Goal: Task Accomplishment & Management: Manage account settings

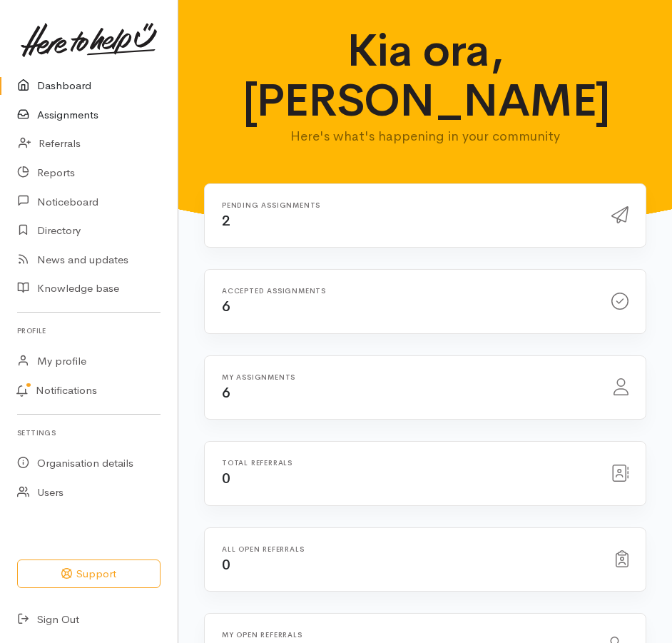
drag, startPoint x: 0, startPoint y: 0, endPoint x: 47, endPoint y: 126, distance: 134.1
click at [47, 126] on link "Assignments" at bounding box center [89, 115] width 178 height 29
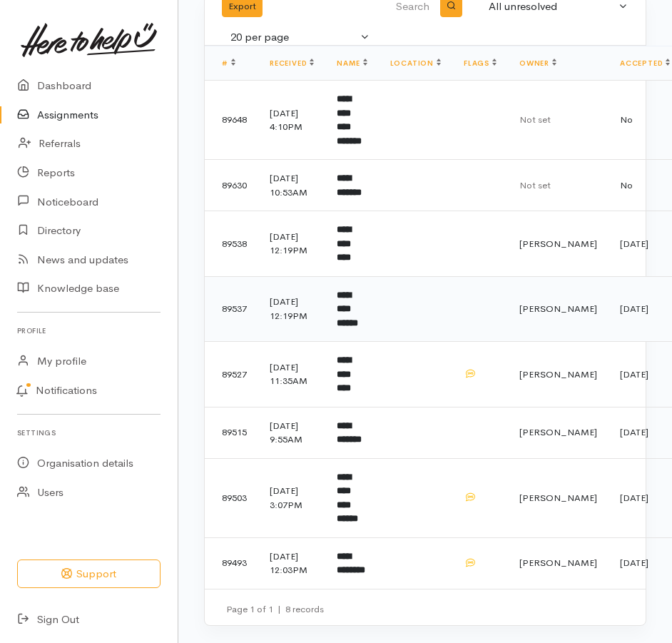
scroll to position [143, 0]
click at [351, 392] on b "**********" at bounding box center [344, 373] width 14 height 37
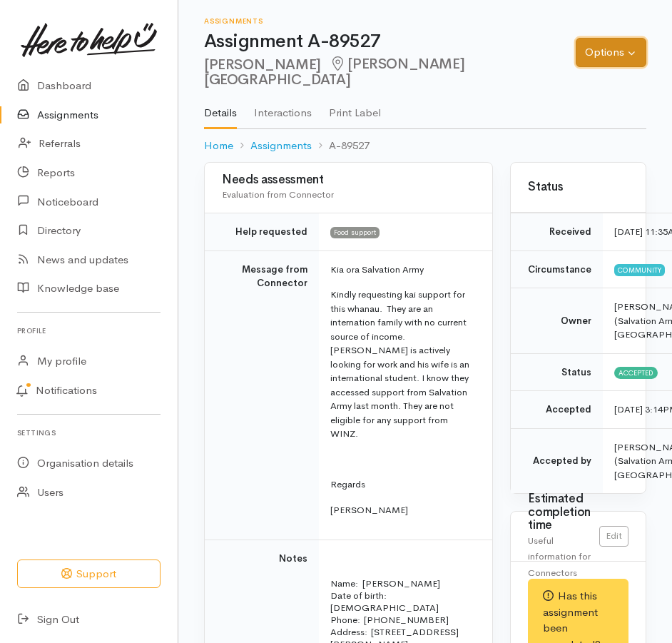
click at [616, 44] on button "Options" at bounding box center [611, 52] width 71 height 29
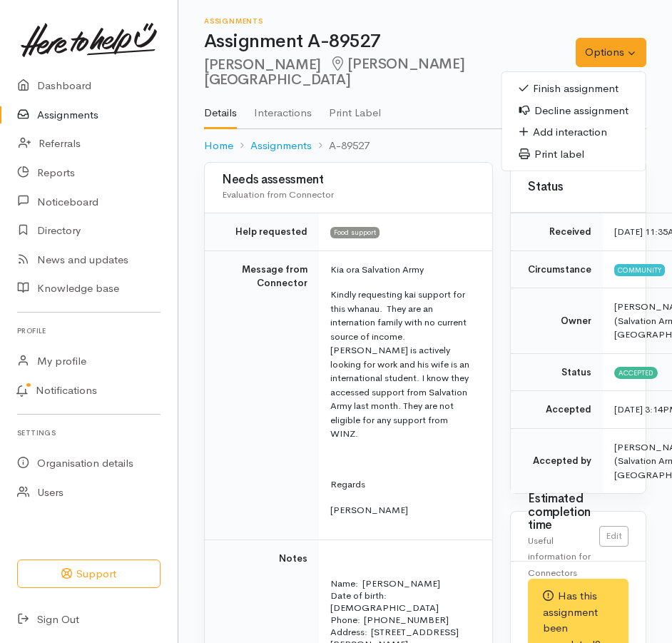
click at [546, 86] on link "Finish assignment" at bounding box center [573, 89] width 143 height 22
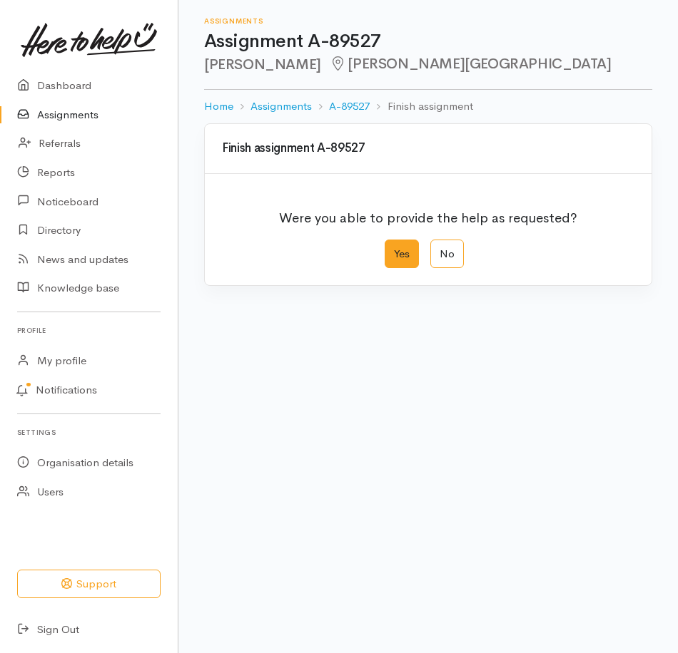
click at [402, 269] on label "Yes" at bounding box center [401, 254] width 34 height 29
click at [394, 249] on input "Yes" at bounding box center [388, 244] width 9 height 9
radio input "true"
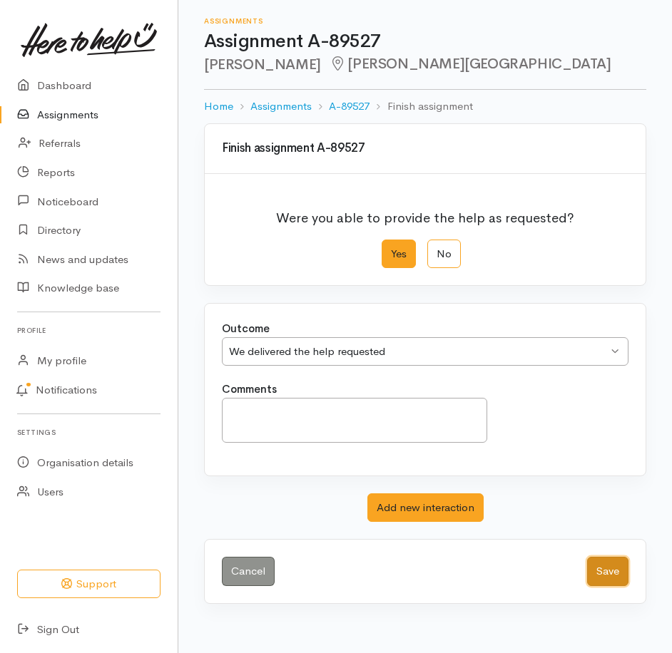
click at [595, 586] on button "Save" at bounding box center [607, 571] width 41 height 29
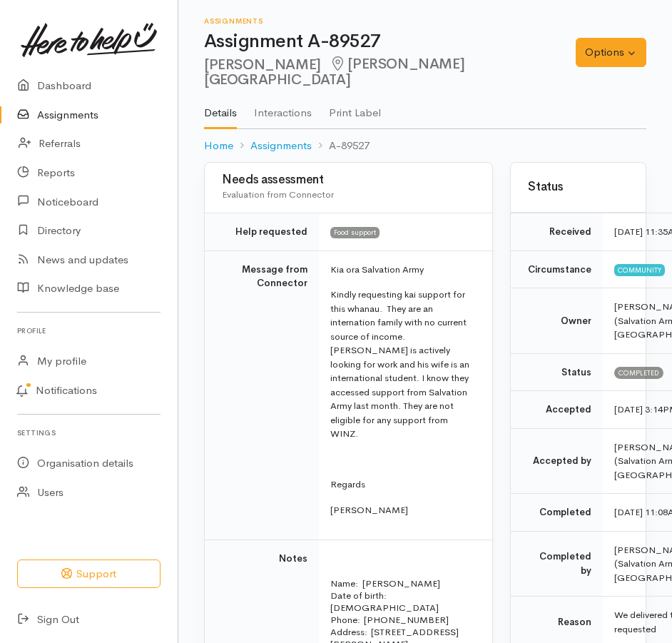
click at [53, 123] on link "Assignments" at bounding box center [89, 115] width 178 height 29
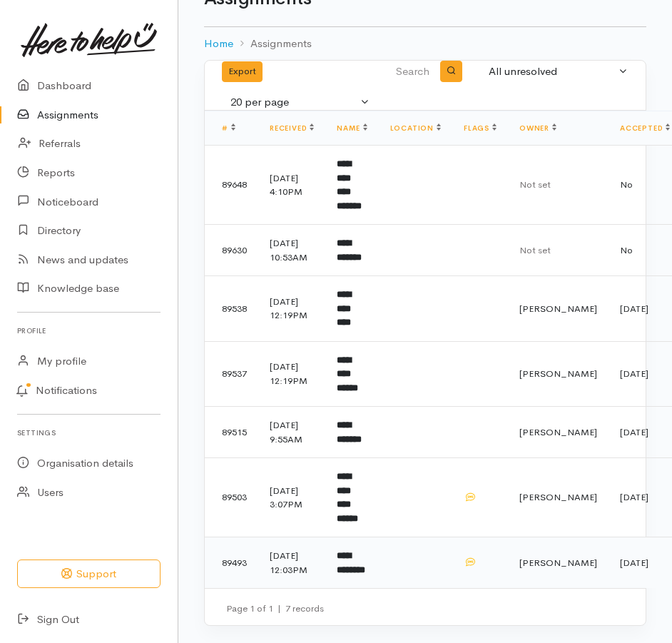
scroll to position [136, 0]
click at [365, 552] on b "**********" at bounding box center [351, 563] width 29 height 24
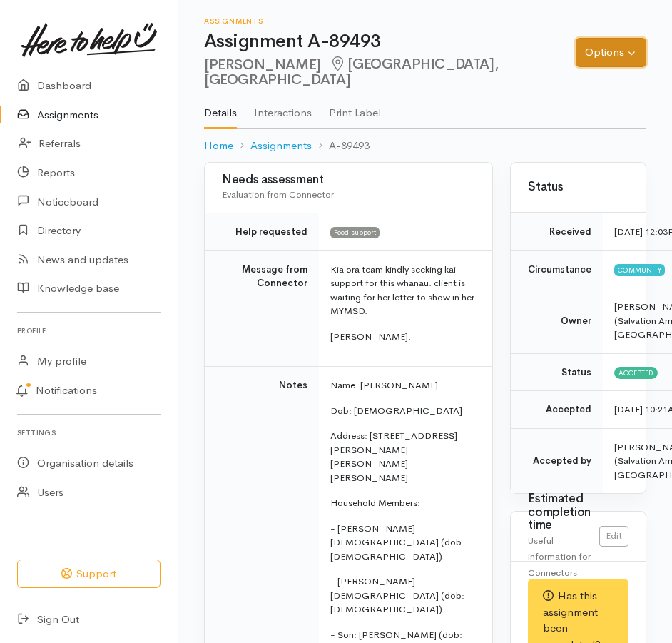
click at [583, 45] on button "Options" at bounding box center [611, 52] width 71 height 29
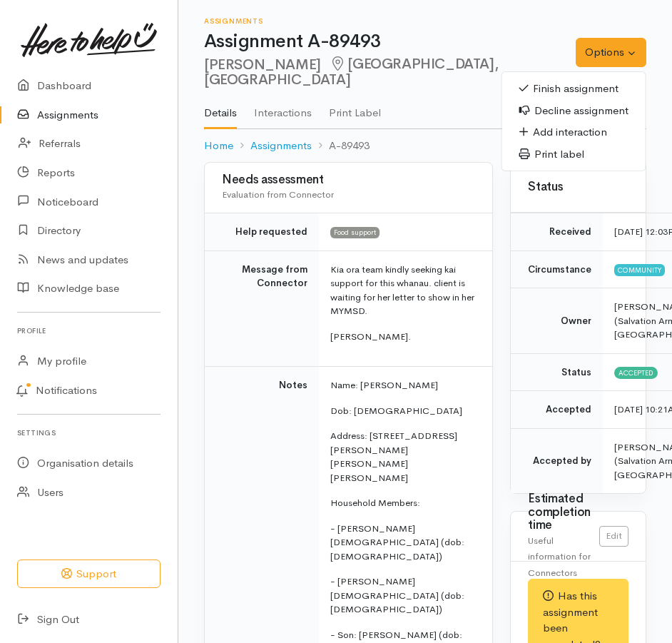
click at [522, 86] on link "Finish assignment" at bounding box center [573, 89] width 143 height 22
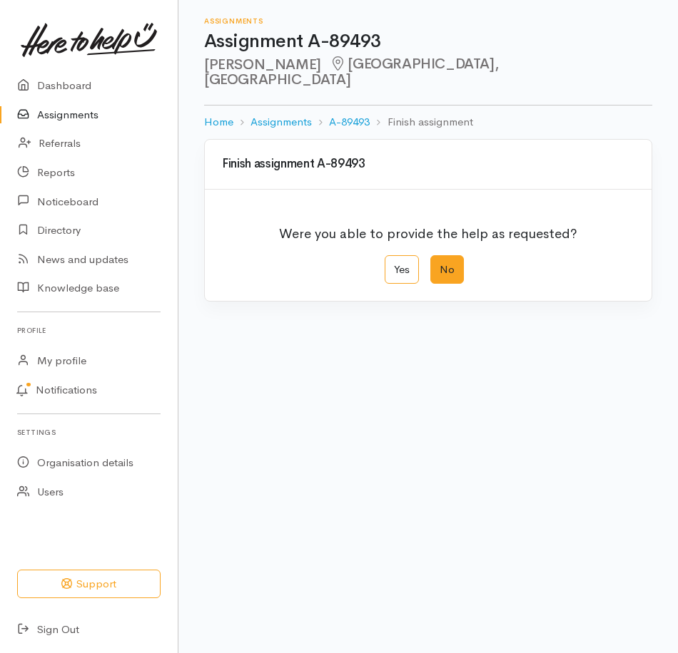
click at [437, 275] on label "No" at bounding box center [447, 269] width 34 height 29
click at [437, 265] on input "No" at bounding box center [434, 259] width 9 height 9
radio input "true"
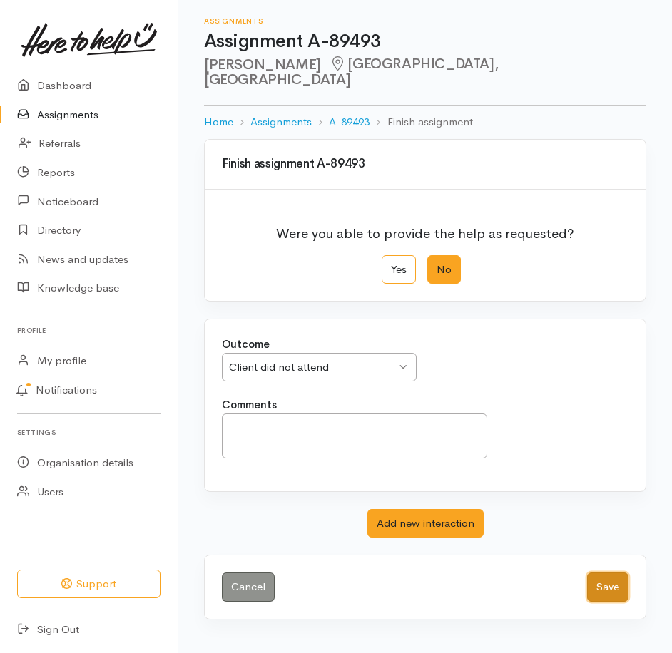
click at [591, 602] on button "Save" at bounding box center [607, 587] width 41 height 29
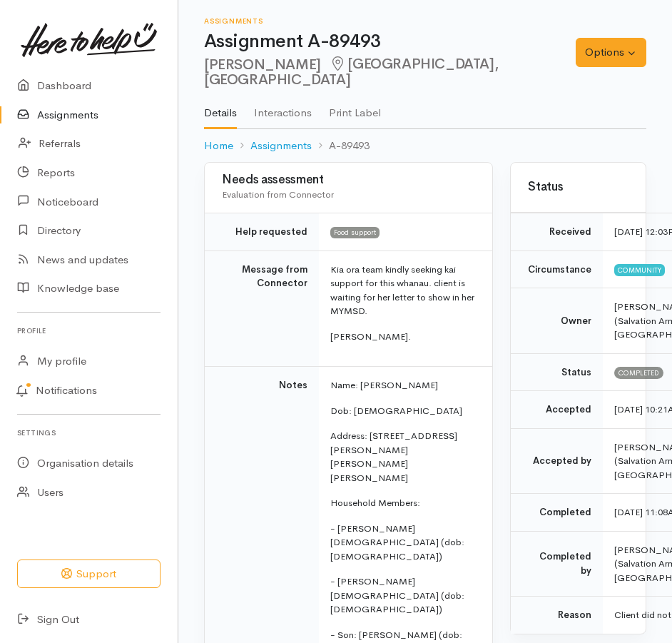
click at [75, 124] on link "Assignments" at bounding box center [89, 115] width 178 height 29
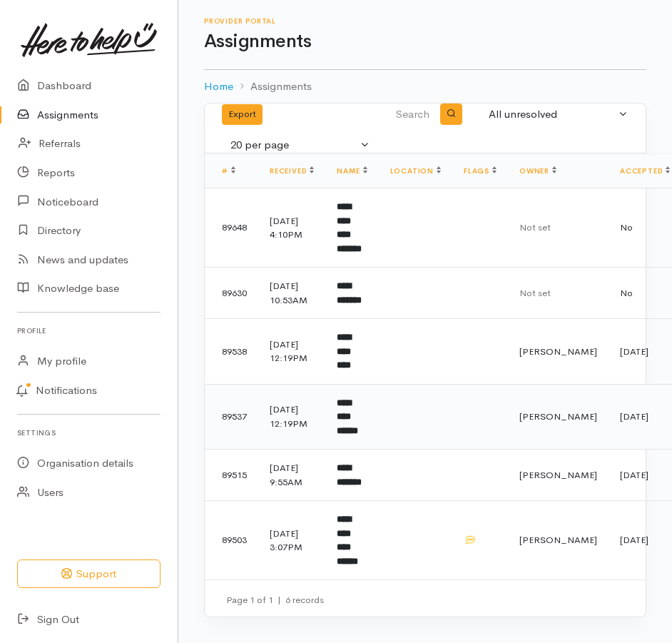
scroll to position [63, 0]
click at [351, 332] on b "**********" at bounding box center [344, 350] width 14 height 37
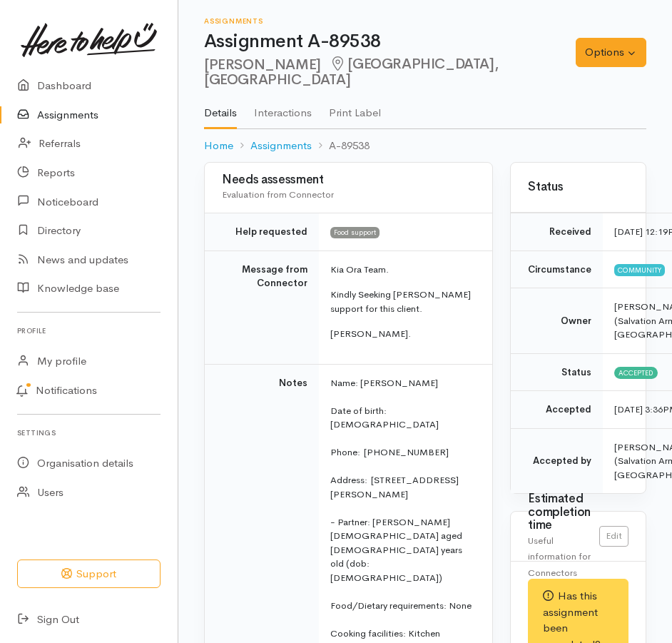
click at [82, 120] on link "Assignments" at bounding box center [89, 115] width 178 height 29
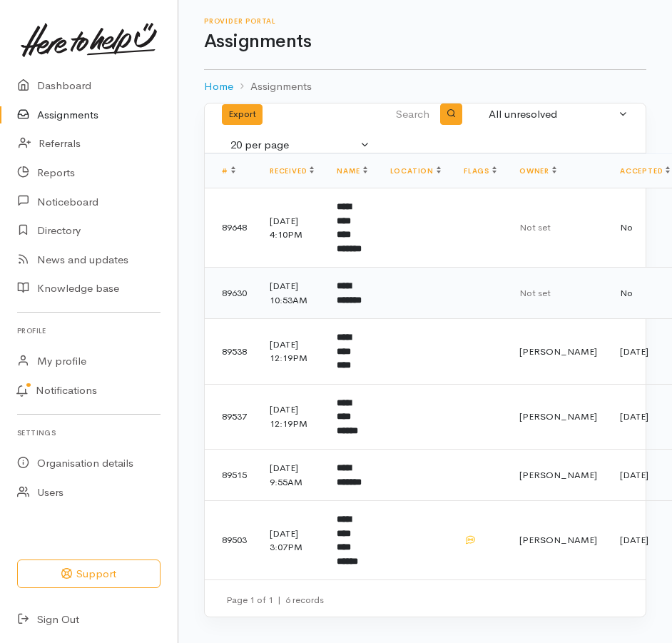
click at [362, 305] on b "**********" at bounding box center [349, 293] width 25 height 24
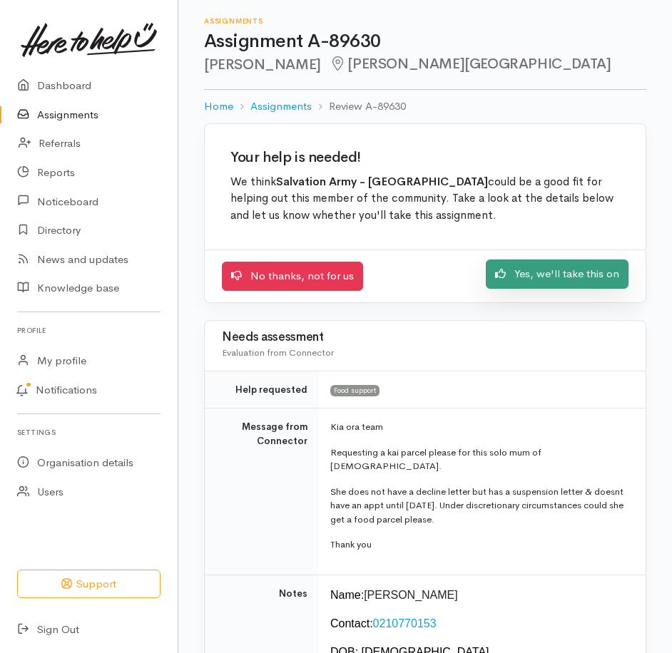
drag, startPoint x: 498, startPoint y: 309, endPoint x: 495, endPoint y: 318, distance: 9.7
click at [498, 289] on link "Yes, we'll take this on" at bounding box center [557, 274] width 143 height 29
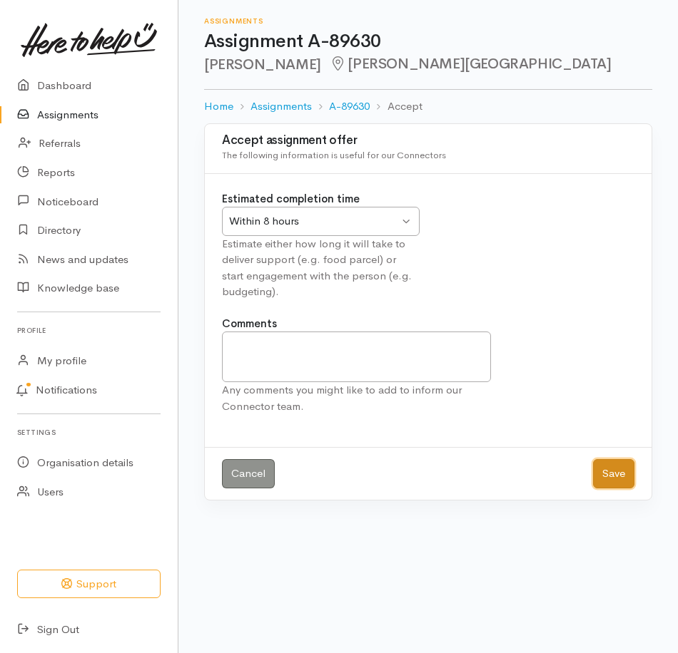
click at [600, 489] on button "Save" at bounding box center [613, 473] width 41 height 29
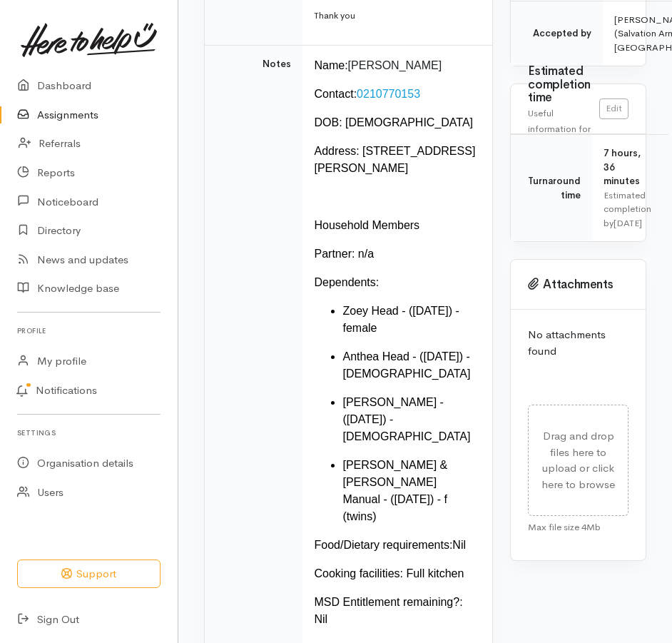
scroll to position [428, 0]
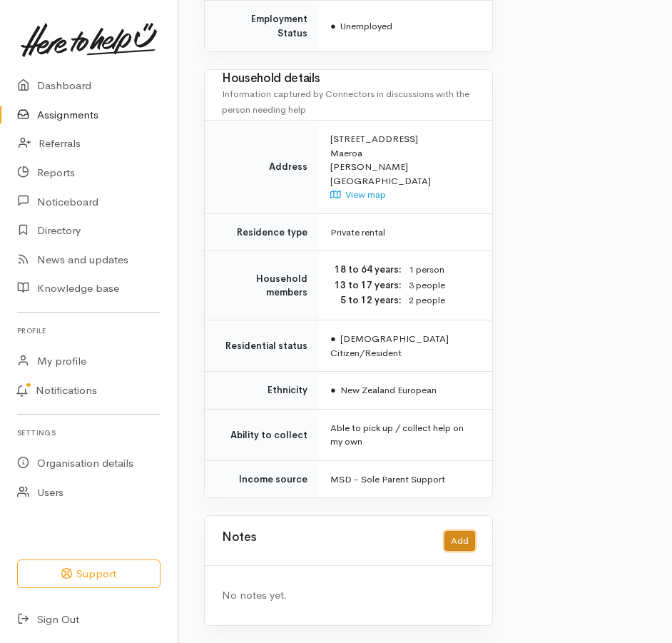
click at [454, 531] on button "Add" at bounding box center [459, 541] width 31 height 21
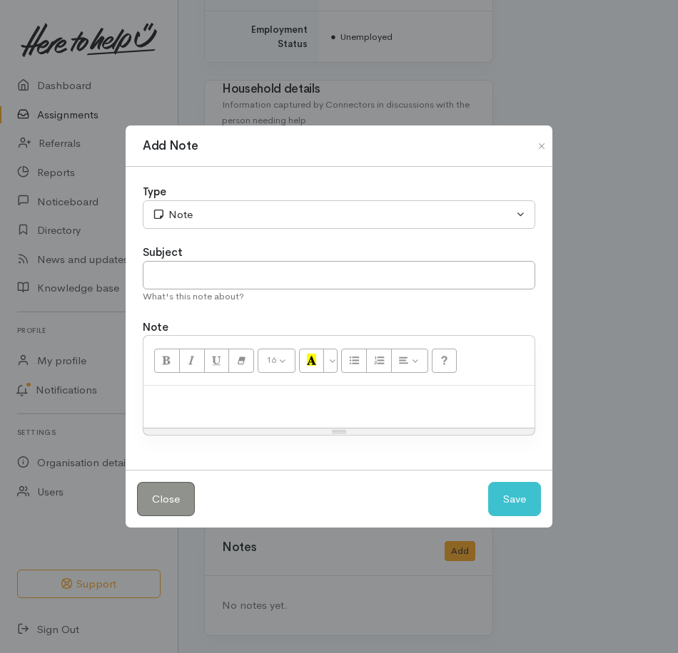
click at [262, 396] on div at bounding box center [338, 407] width 391 height 42
click at [521, 510] on button "Save" at bounding box center [514, 499] width 53 height 35
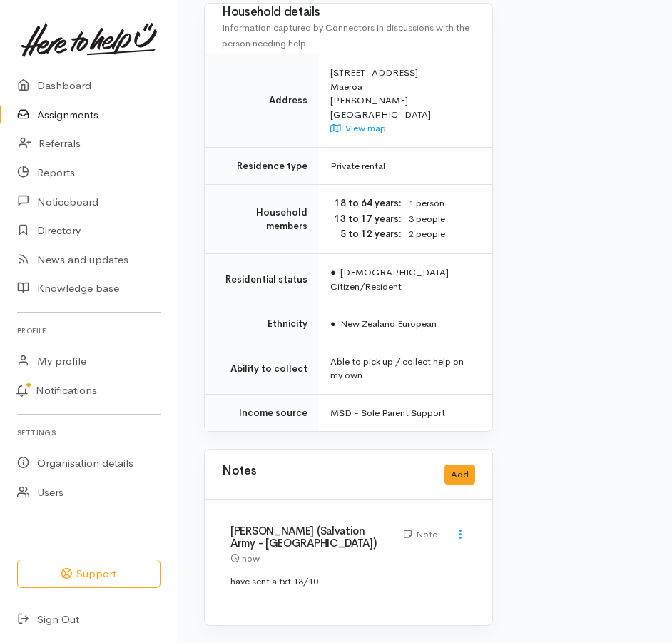
click at [58, 125] on link "Assignments" at bounding box center [89, 115] width 178 height 29
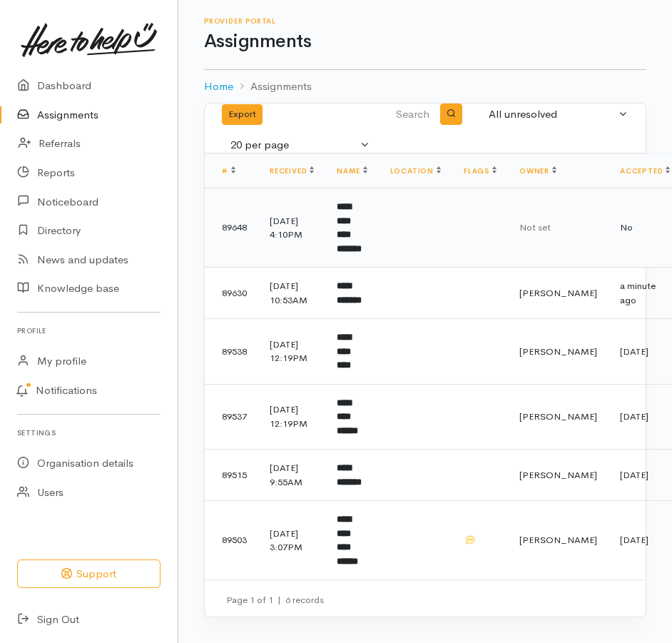
click at [362, 244] on b "**********" at bounding box center [349, 227] width 25 height 51
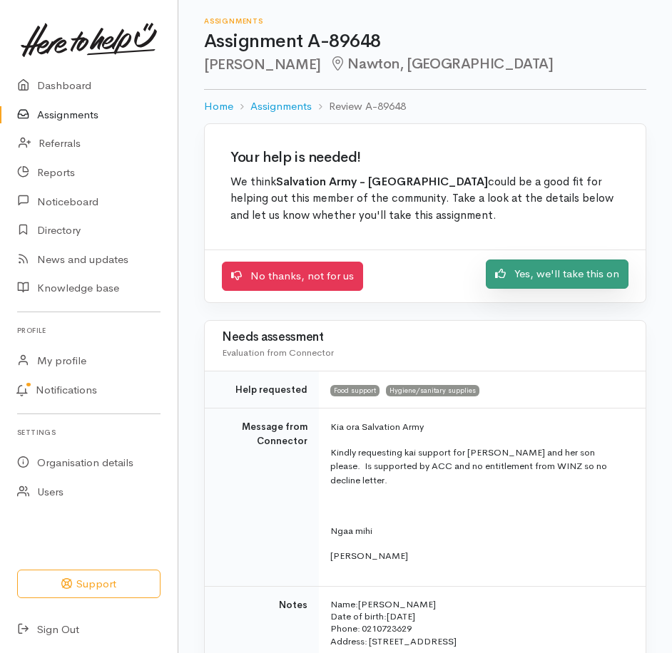
click at [549, 289] on link "Yes, we'll take this on" at bounding box center [557, 274] width 143 height 29
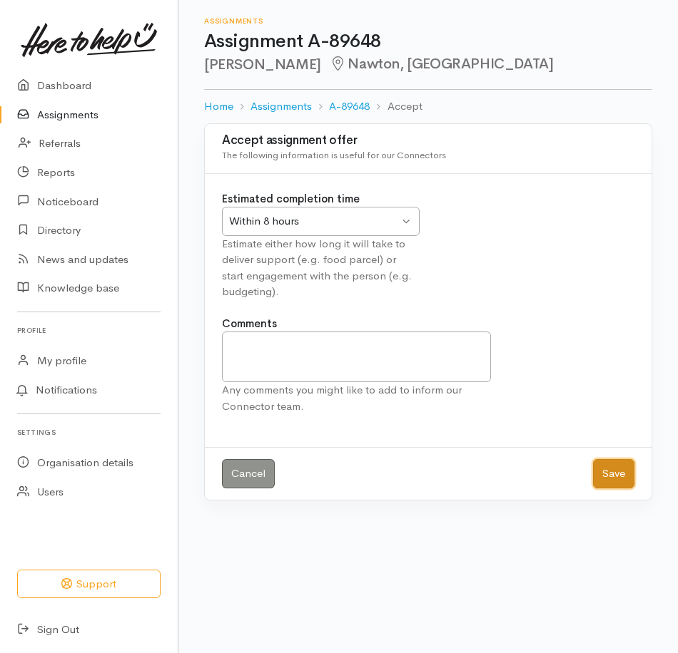
click at [595, 489] on button "Save" at bounding box center [613, 473] width 41 height 29
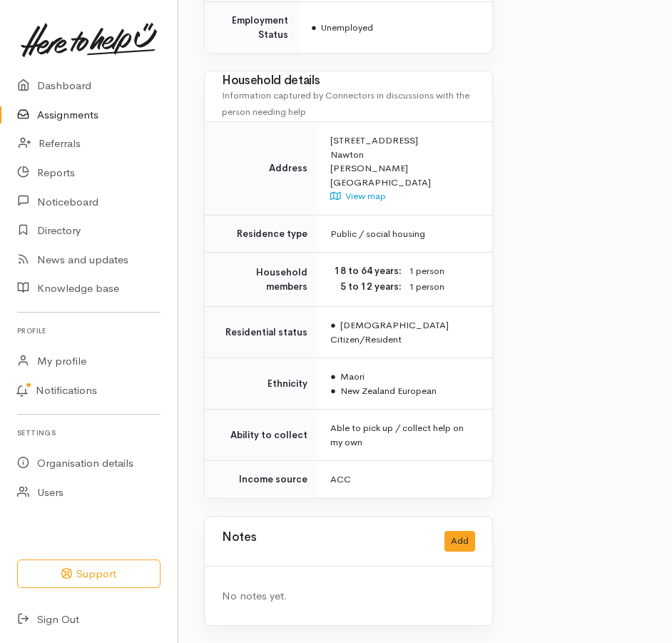
scroll to position [1366, 0]
click at [447, 531] on button "Add" at bounding box center [459, 541] width 31 height 21
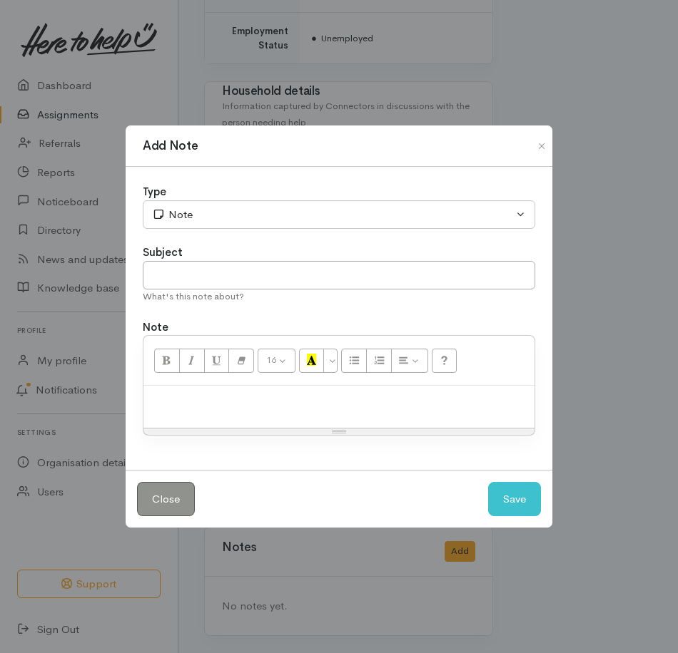
click at [273, 386] on div "16 8 9 10 11 12 14 18 24 36 Background Color Transparent Select #ffff00 Text Co…" at bounding box center [338, 361] width 391 height 50
click at [267, 406] on p at bounding box center [338, 401] width 377 height 16
click at [495, 513] on button "Save" at bounding box center [514, 499] width 53 height 35
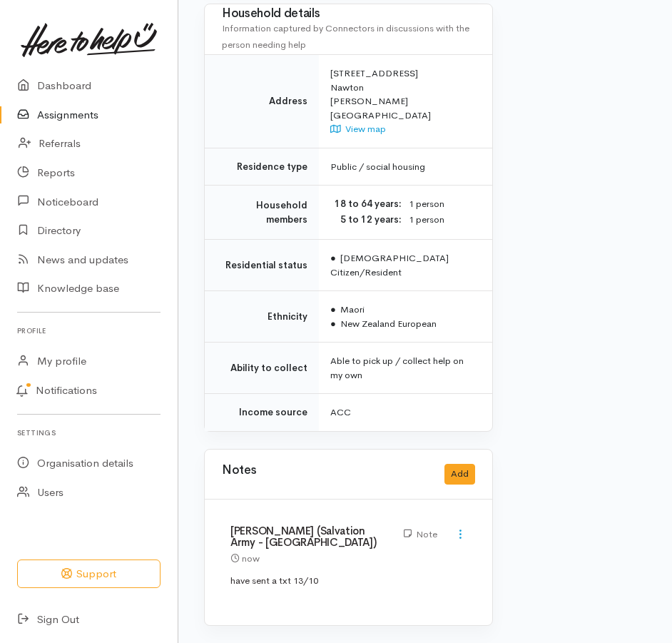
click at [81, 124] on link "Assignments" at bounding box center [89, 115] width 178 height 29
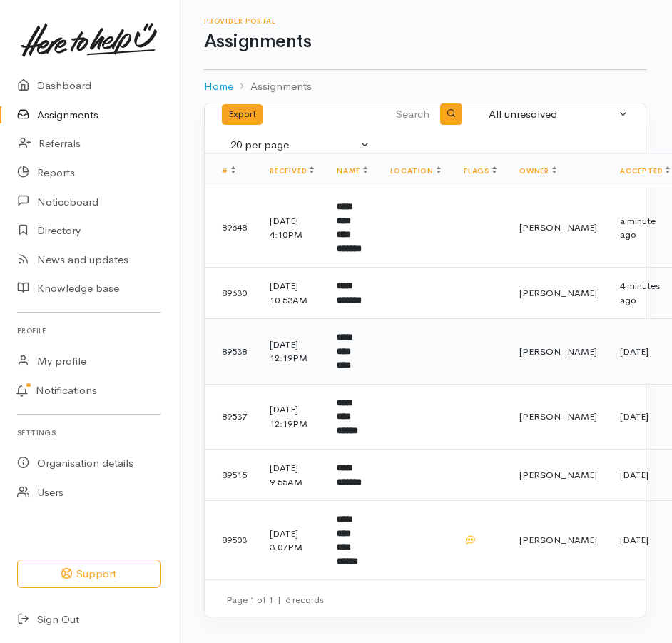
scroll to position [63, 0]
click at [362, 476] on b "**********" at bounding box center [349, 475] width 25 height 24
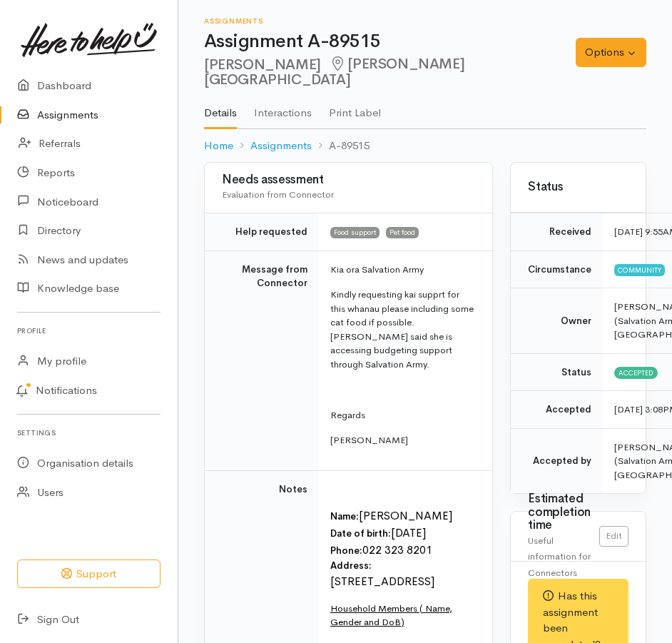
click at [55, 123] on link "Assignments" at bounding box center [89, 115] width 178 height 29
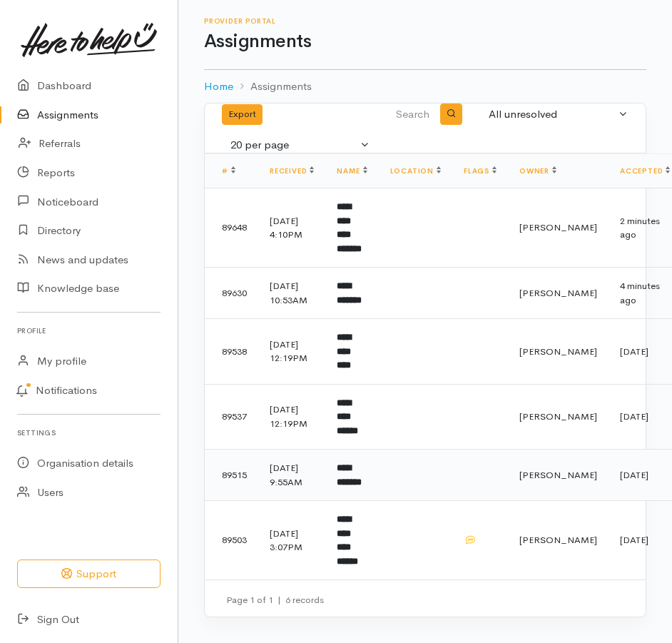
click at [362, 486] on b "**********" at bounding box center [349, 475] width 25 height 24
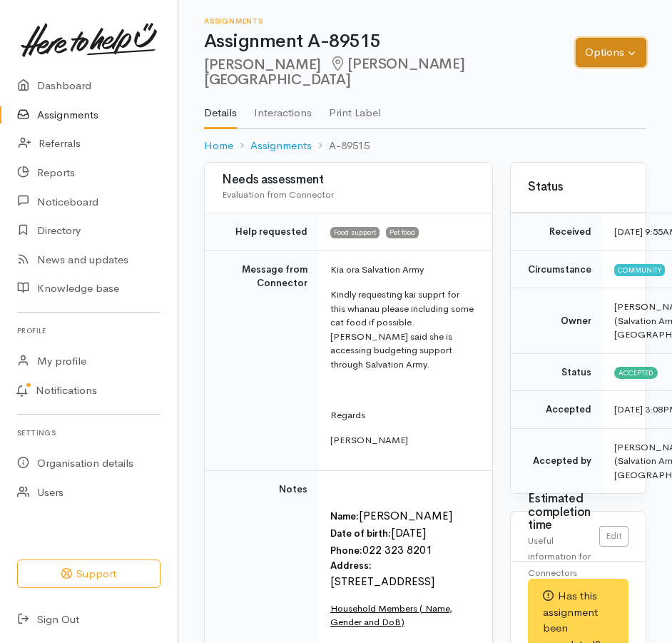
click at [586, 59] on button "Options" at bounding box center [611, 52] width 71 height 29
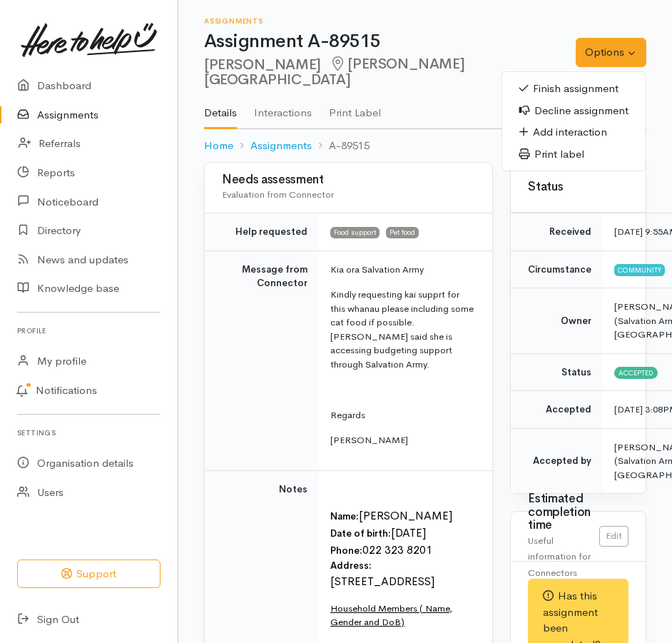
click at [554, 86] on link "Finish assignment" at bounding box center [573, 89] width 143 height 22
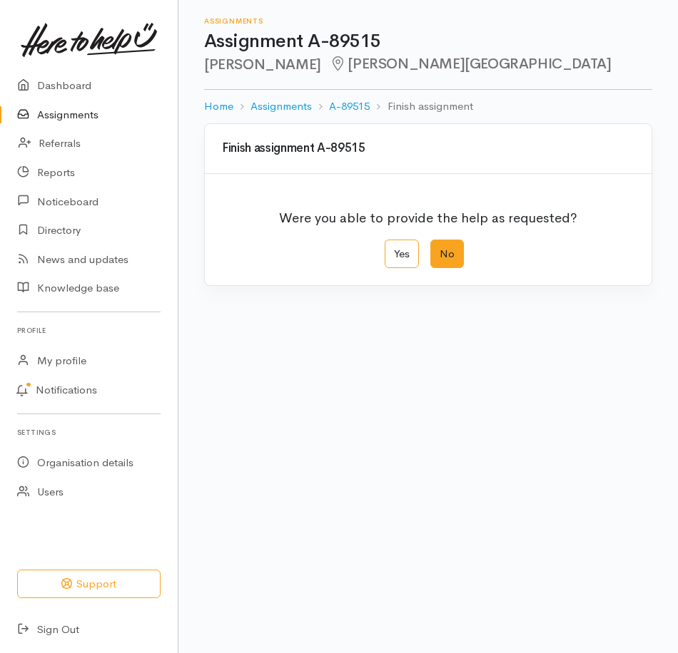
click at [451, 269] on label "No" at bounding box center [447, 254] width 34 height 29
click at [439, 249] on input "No" at bounding box center [434, 244] width 9 height 9
radio input "true"
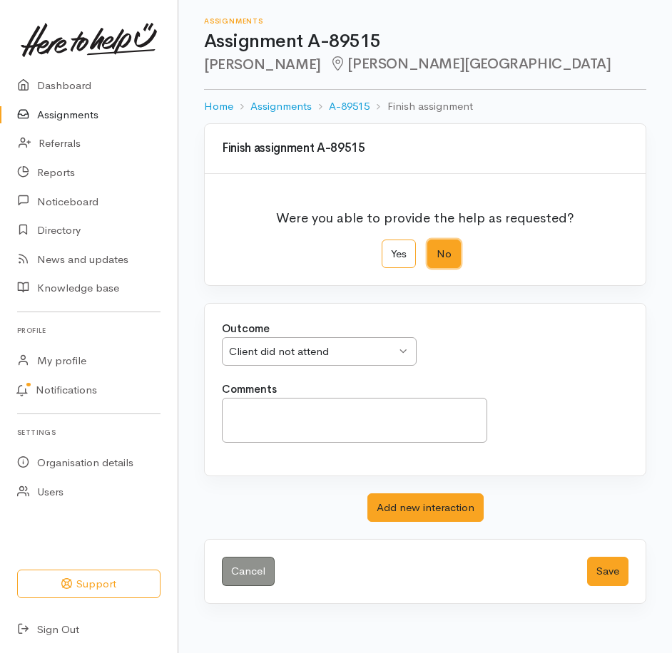
click at [397, 367] on div "Client did not attend Client did not attend" at bounding box center [319, 351] width 195 height 29
click at [304, 443] on textarea "Comments" at bounding box center [354, 420] width 265 height 45
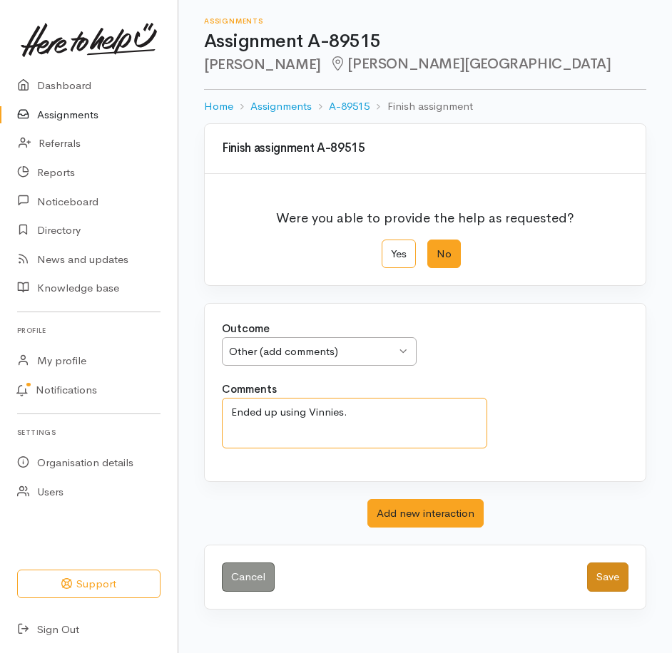
type textarea "Ended up using Vinnies."
click at [598, 592] on button "Save" at bounding box center [607, 577] width 41 height 29
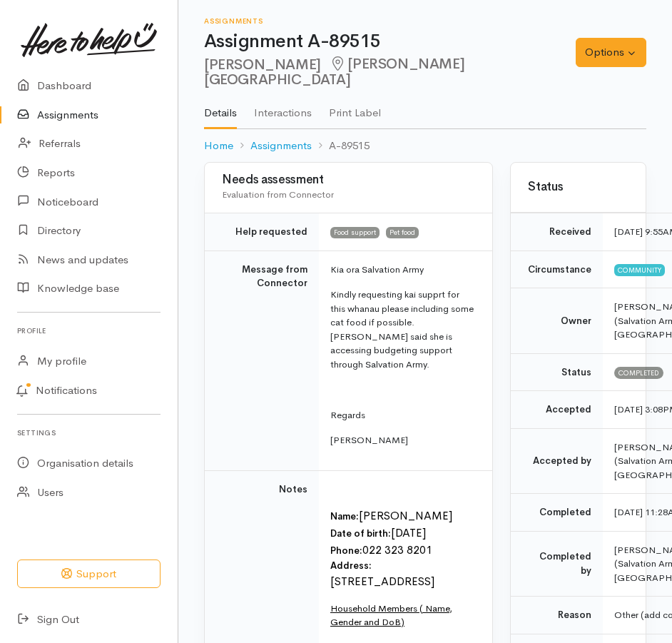
click at [88, 117] on link "Assignments" at bounding box center [89, 115] width 178 height 29
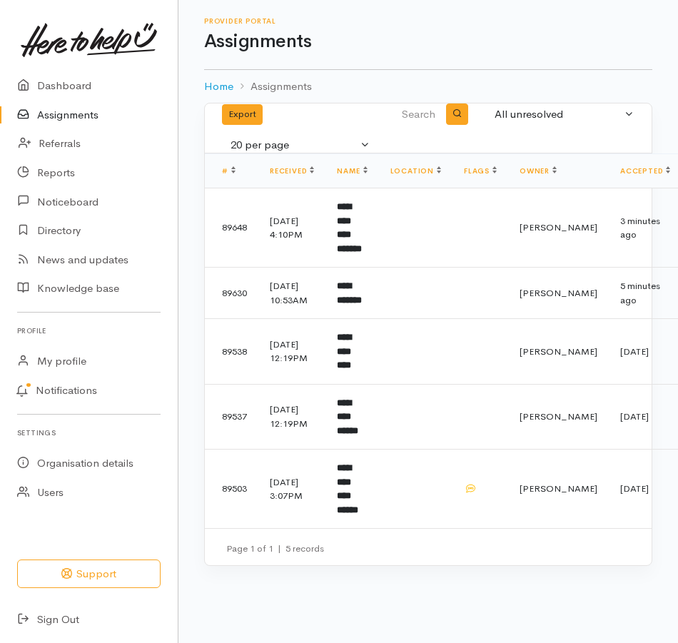
click at [494, 34] on div "Provider Portal Assignments" at bounding box center [428, 34] width 448 height 35
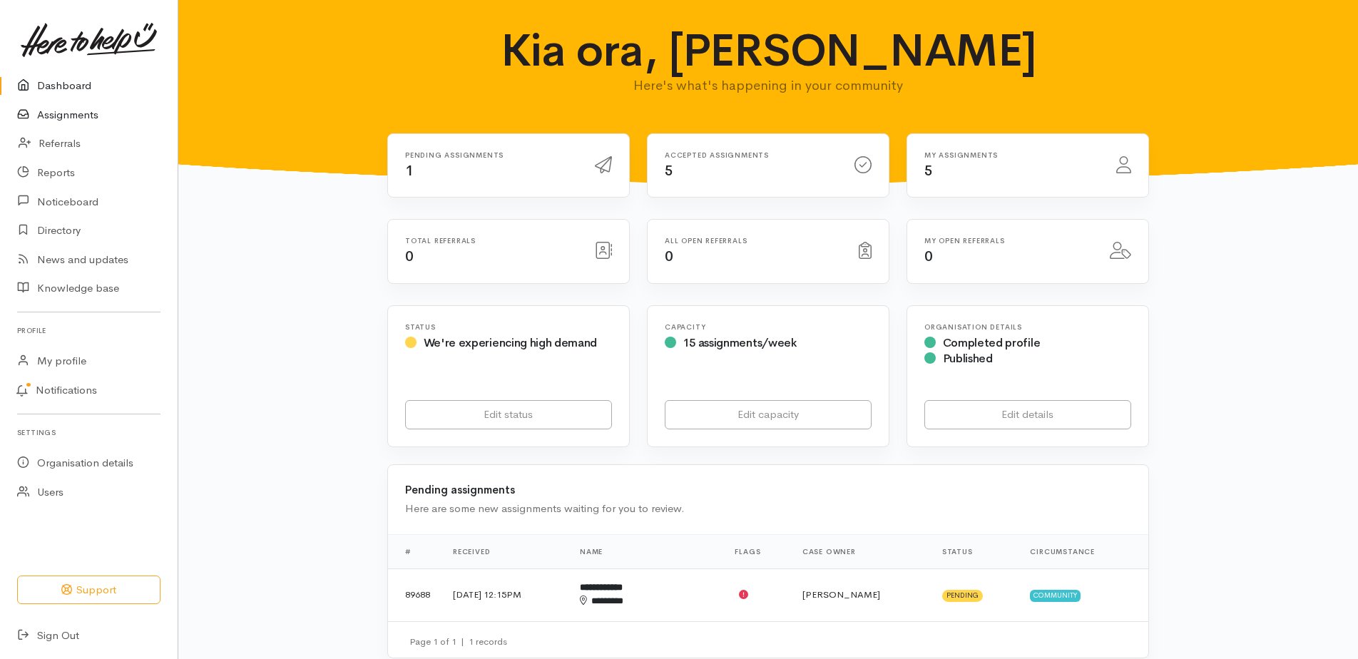
click at [91, 120] on link "Assignments" at bounding box center [89, 115] width 178 height 29
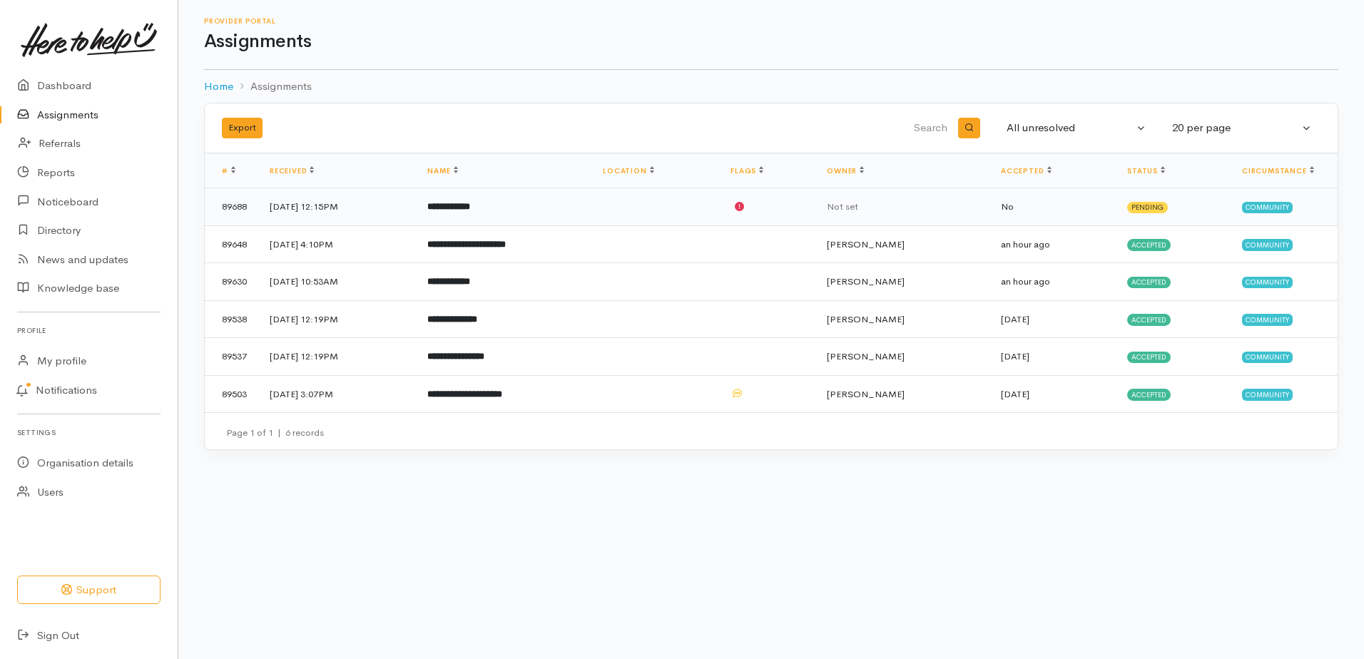
click at [470, 211] on b "**********" at bounding box center [448, 206] width 43 height 9
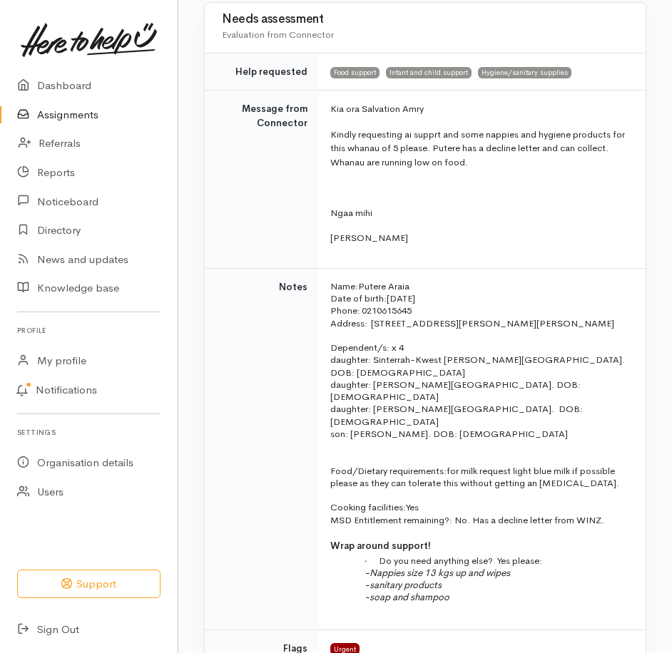
scroll to position [285, 0]
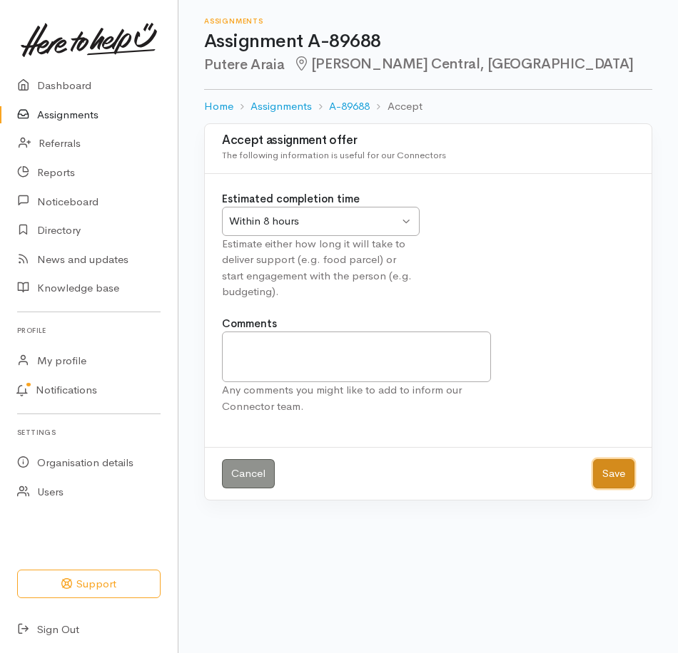
click at [604, 489] on button "Save" at bounding box center [613, 473] width 41 height 29
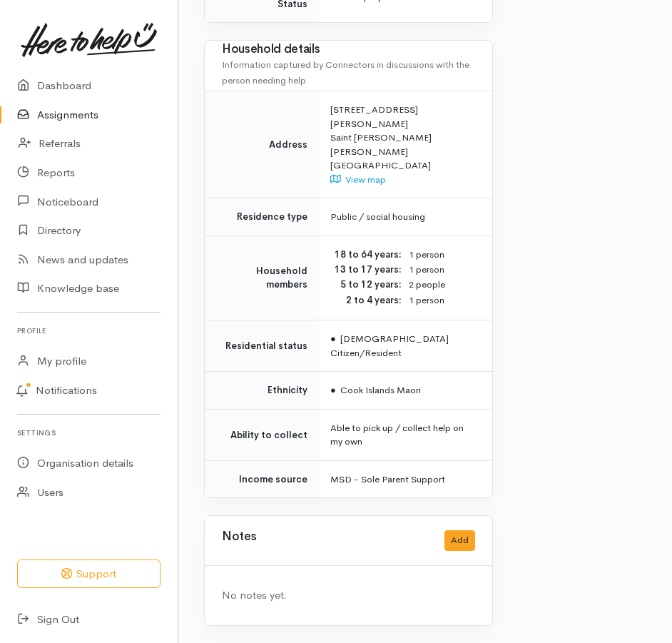
scroll to position [1568, 0]
click at [454, 530] on button "Add" at bounding box center [459, 540] width 31 height 21
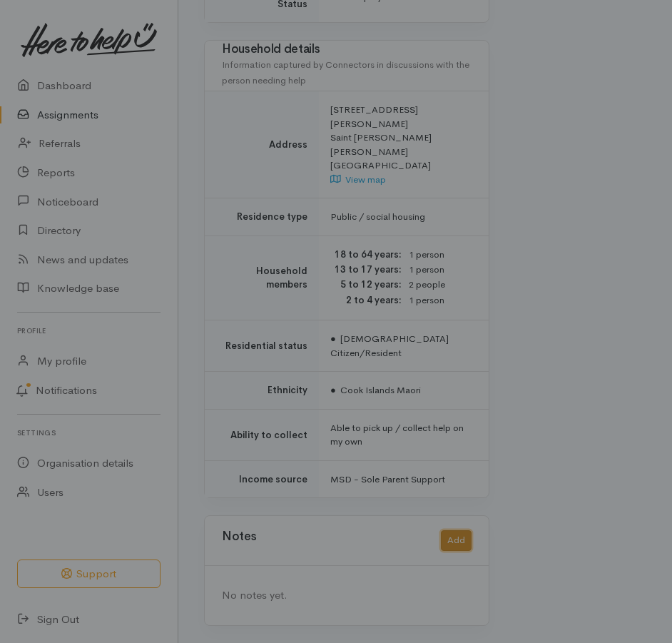
scroll to position [1558, 0]
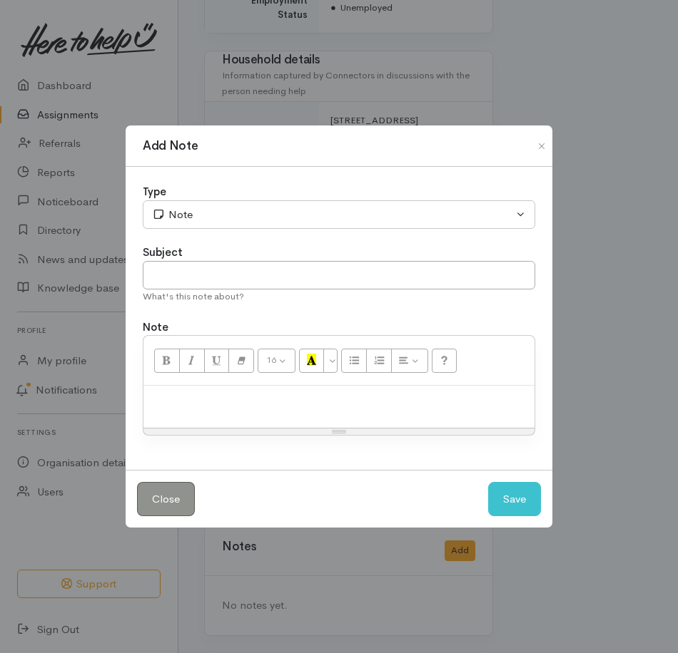
click at [237, 423] on div at bounding box center [338, 407] width 391 height 42
click at [508, 517] on button "Save" at bounding box center [514, 499] width 53 height 35
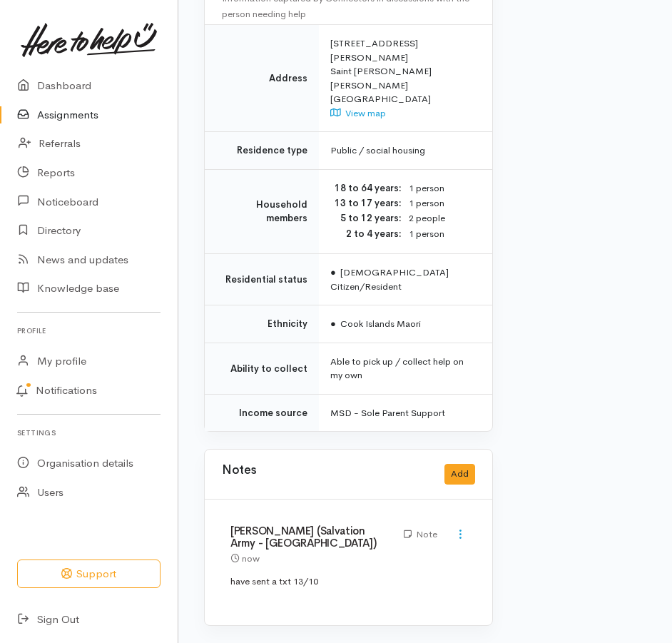
click at [62, 121] on link "Assignments" at bounding box center [89, 115] width 178 height 29
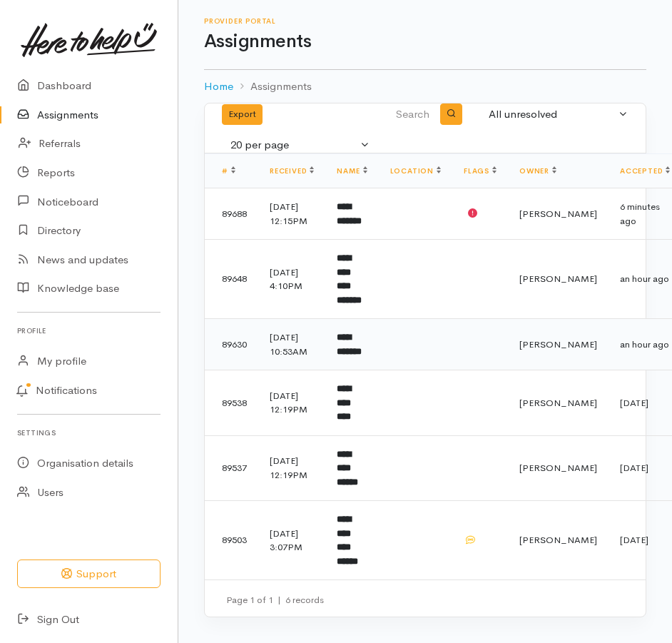
scroll to position [63, 0]
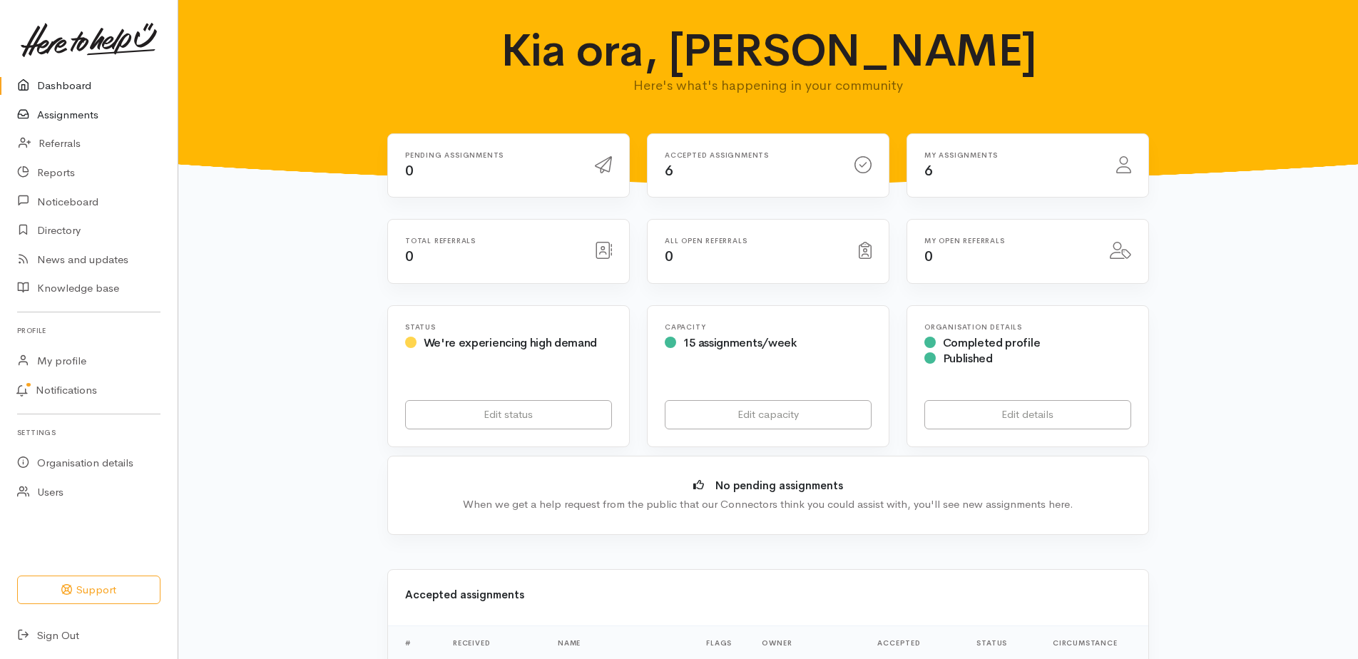
click at [61, 122] on link "Assignments" at bounding box center [89, 115] width 178 height 29
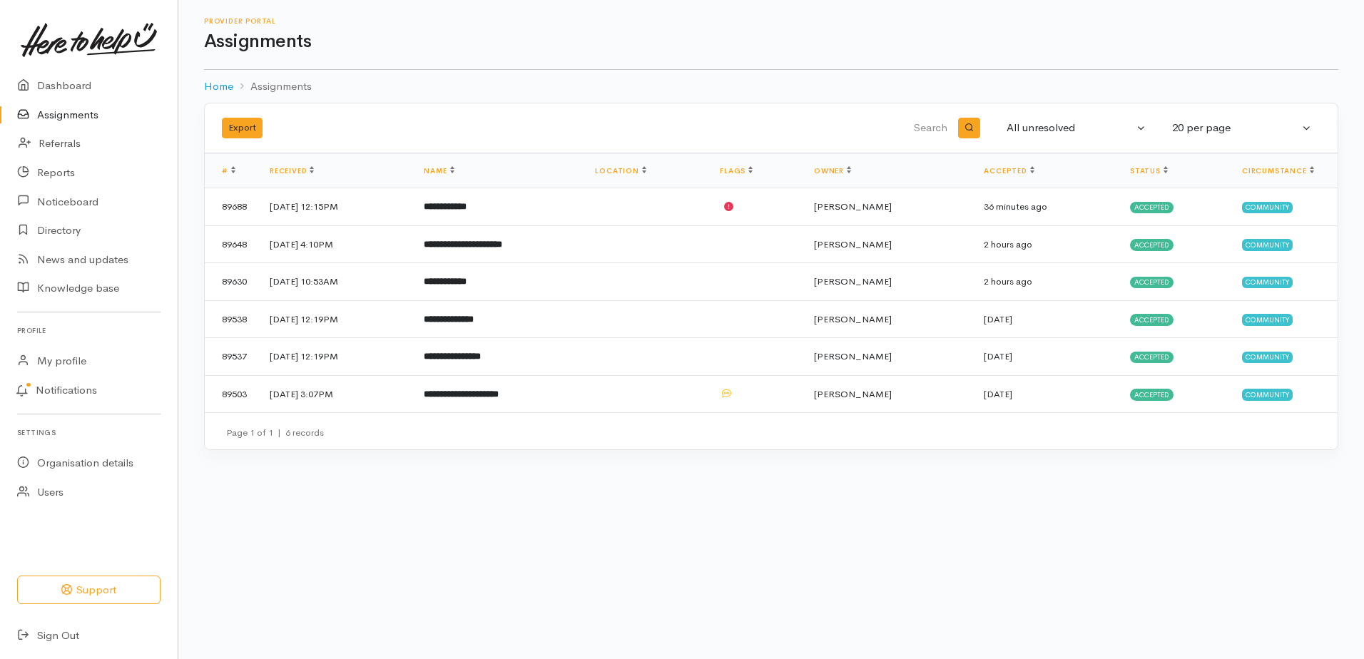
click at [530, 34] on div "Provider Portal Assignments" at bounding box center [771, 34] width 1134 height 35
click at [658, 41] on h1 "Assignments" at bounding box center [771, 41] width 1134 height 21
click at [620, 51] on h1 "Assignments" at bounding box center [771, 41] width 1134 height 21
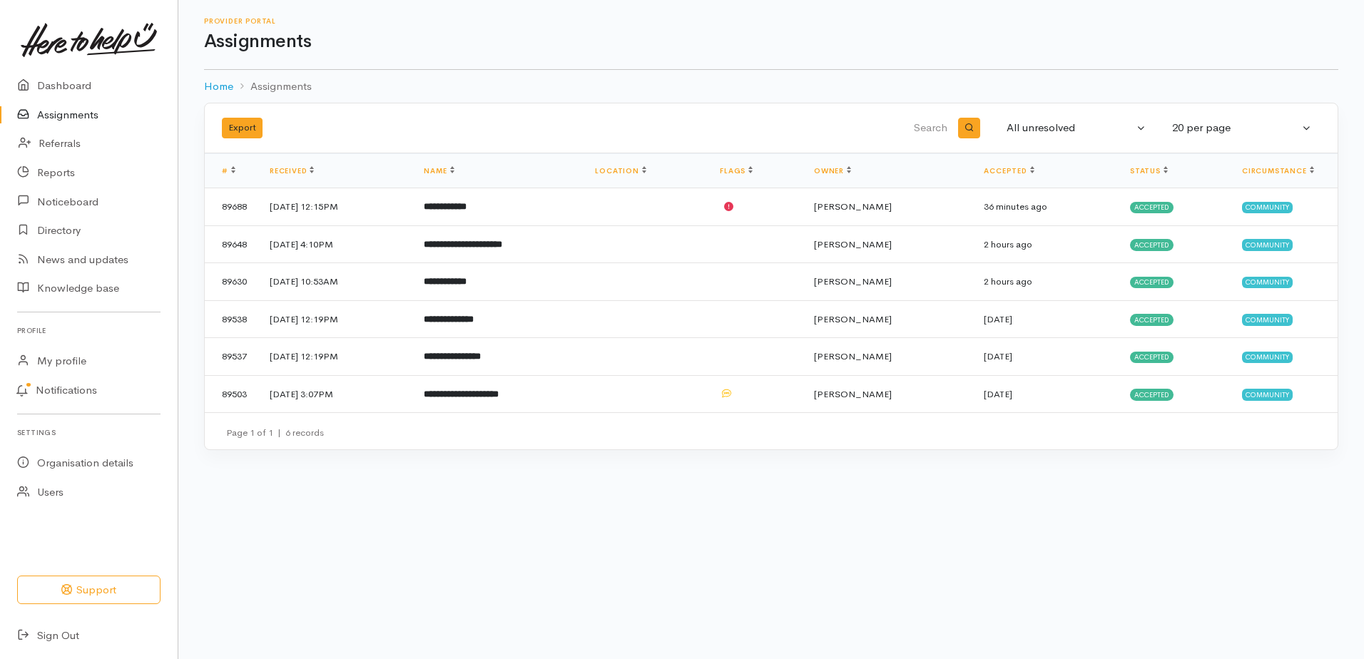
click at [620, 51] on h1 "Assignments" at bounding box center [771, 41] width 1134 height 21
click at [573, 34] on div "Provider Portal Assignments" at bounding box center [771, 34] width 1134 height 35
click at [579, 46] on h1 "Assignments" at bounding box center [771, 41] width 1134 height 21
click at [548, 46] on h1 "Assignments" at bounding box center [771, 41] width 1134 height 21
click at [569, 48] on h1 "Assignments" at bounding box center [771, 41] width 1134 height 21
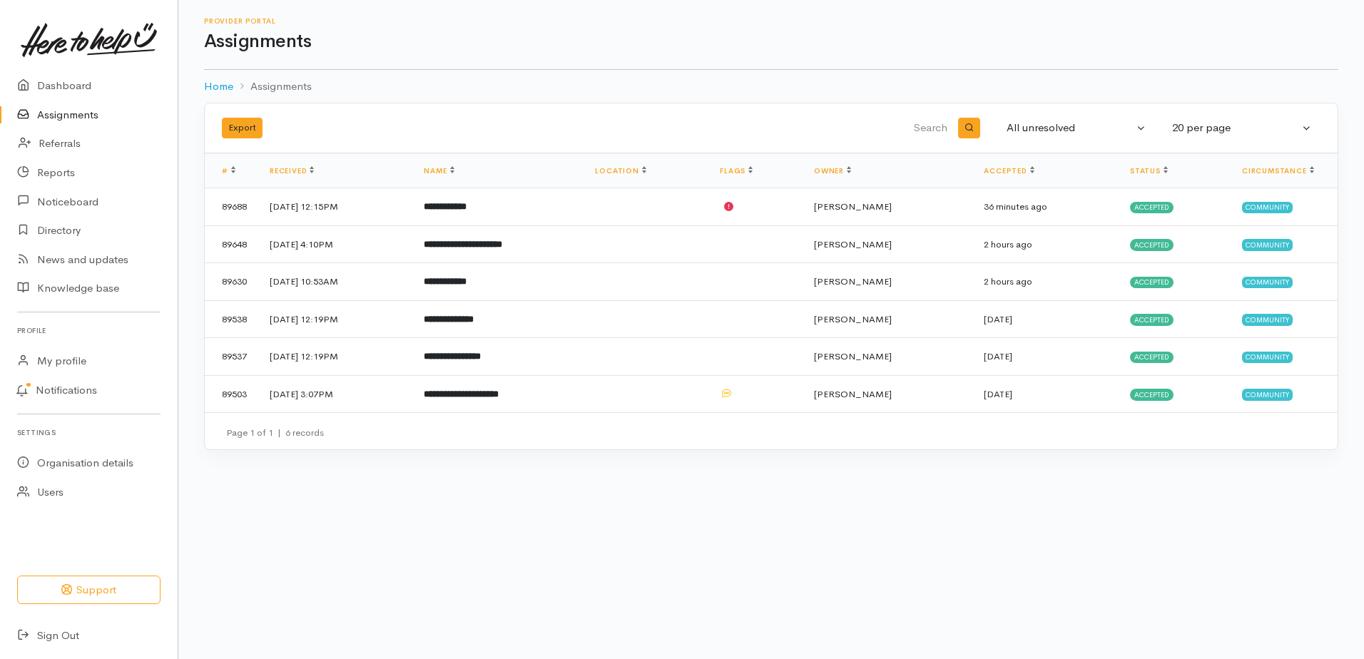
click at [555, 58] on div "Provider Portal Assignments" at bounding box center [771, 35] width 1134 height 70
click at [520, 41] on h1 "Assignments" at bounding box center [771, 41] width 1134 height 21
click at [553, 41] on h1 "Assignments" at bounding box center [771, 41] width 1134 height 21
click at [473, 43] on h1 "Assignments" at bounding box center [771, 41] width 1134 height 21
click at [466, 211] on b "**********" at bounding box center [445, 206] width 43 height 9
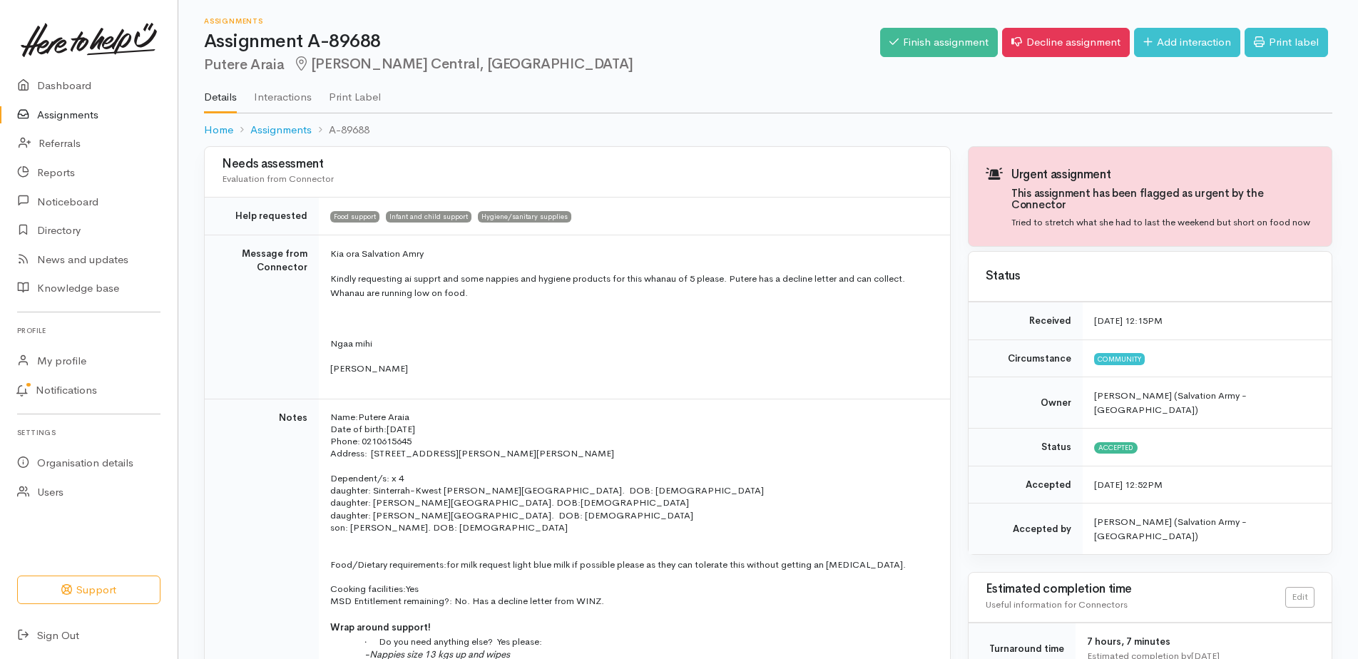
click at [666, 88] on ul "Details Interactions Print Label" at bounding box center [768, 92] width 1128 height 41
click at [660, 71] on h2 "Putere [PERSON_NAME] Central, [GEOGRAPHIC_DATA]" at bounding box center [542, 64] width 676 height 16
click at [653, 63] on h2 "Putere [PERSON_NAME] Central, [GEOGRAPHIC_DATA]" at bounding box center [542, 64] width 676 height 16
click at [665, 68] on h2 "Putere [PERSON_NAME] Central, [GEOGRAPHIC_DATA]" at bounding box center [542, 64] width 676 height 16
click at [667, 71] on h2 "Putere [PERSON_NAME] Central, [GEOGRAPHIC_DATA]" at bounding box center [542, 64] width 676 height 16
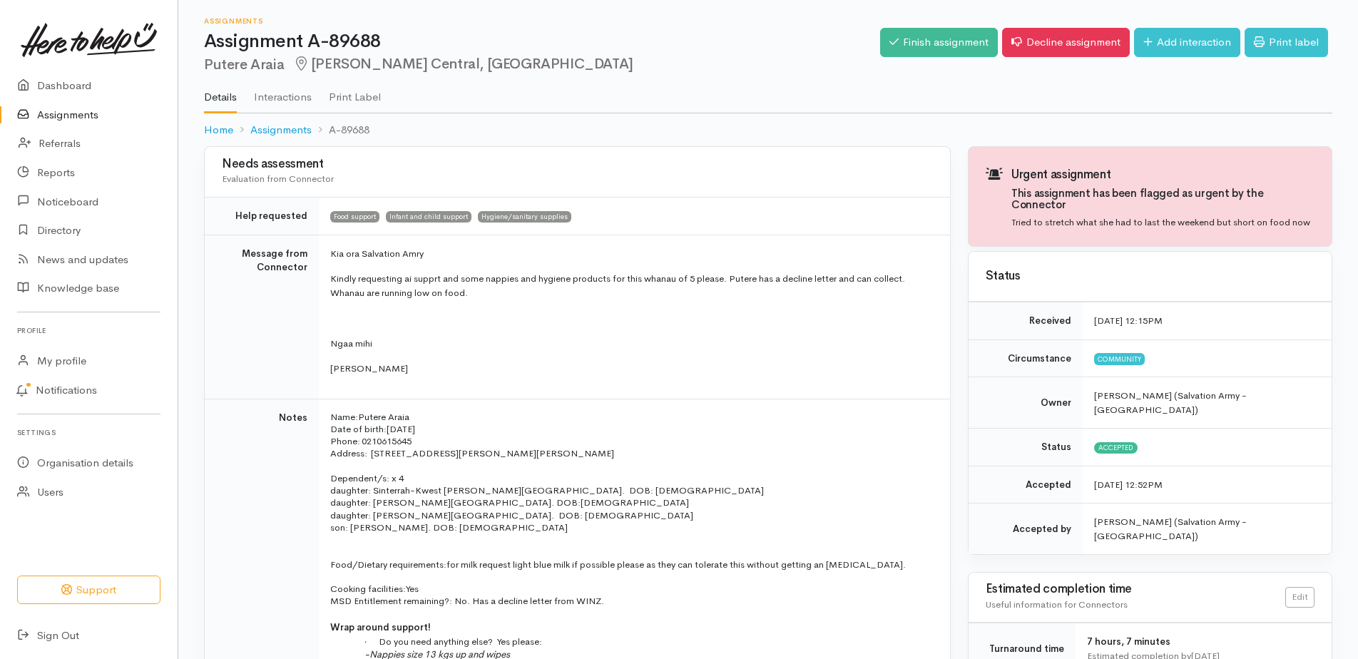
click at [669, 73] on h2 "Putere [PERSON_NAME] Central, [GEOGRAPHIC_DATA]" at bounding box center [542, 64] width 676 height 16
click at [655, 73] on h2 "Putere [PERSON_NAME] Central, [GEOGRAPHIC_DATA]" at bounding box center [542, 64] width 676 height 16
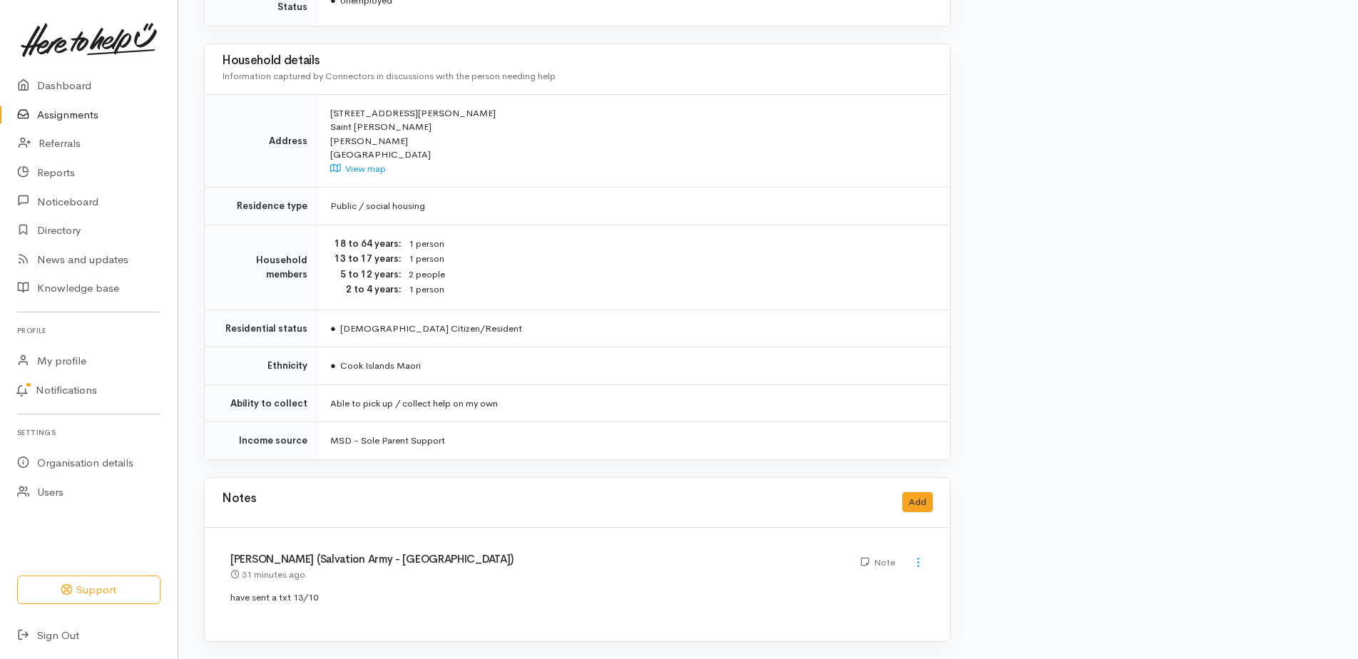
scroll to position [1261, 0]
click at [909, 492] on button "Add" at bounding box center [917, 502] width 31 height 21
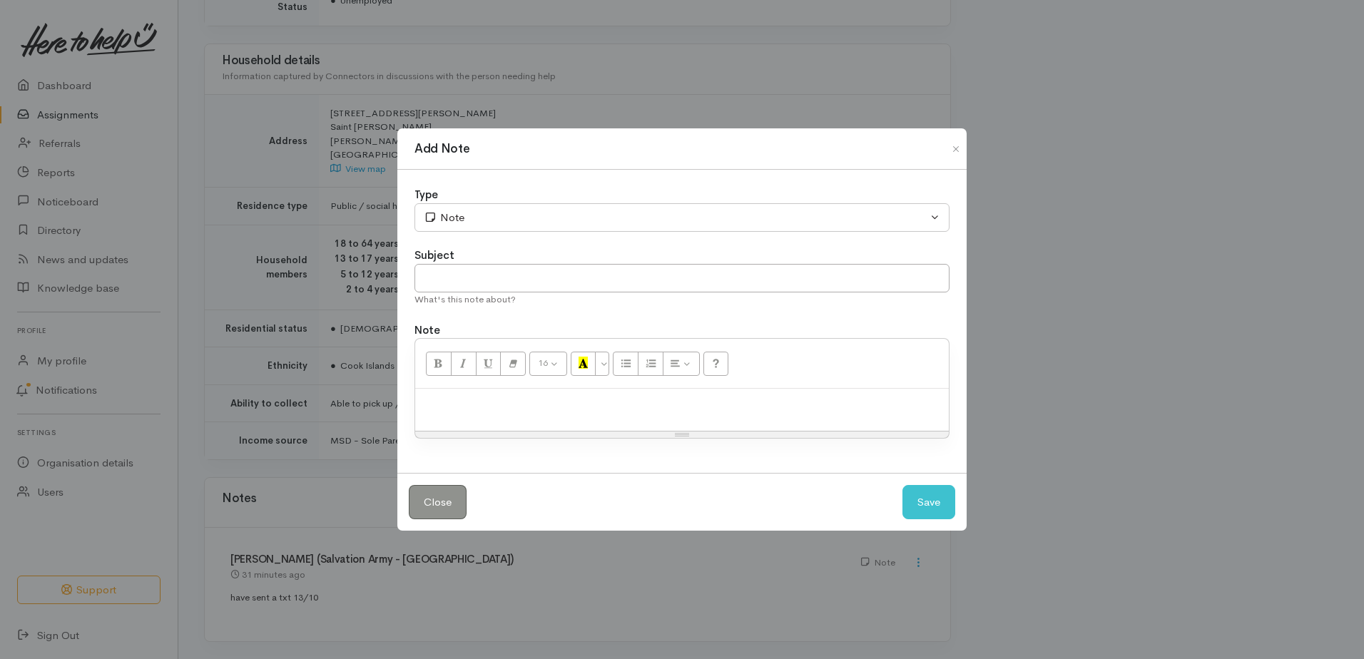
click at [450, 410] on p at bounding box center [681, 404] width 519 height 16
click at [951, 140] on button "Close" at bounding box center [955, 148] width 23 height 17
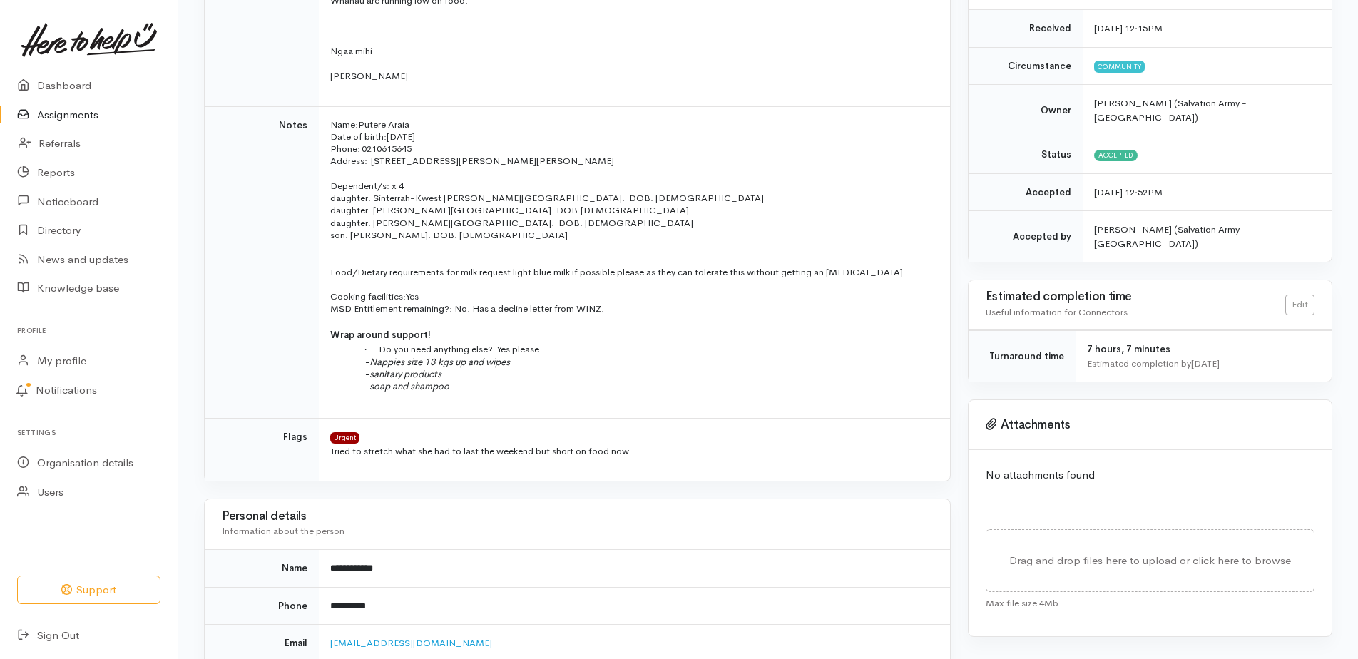
scroll to position [262, 0]
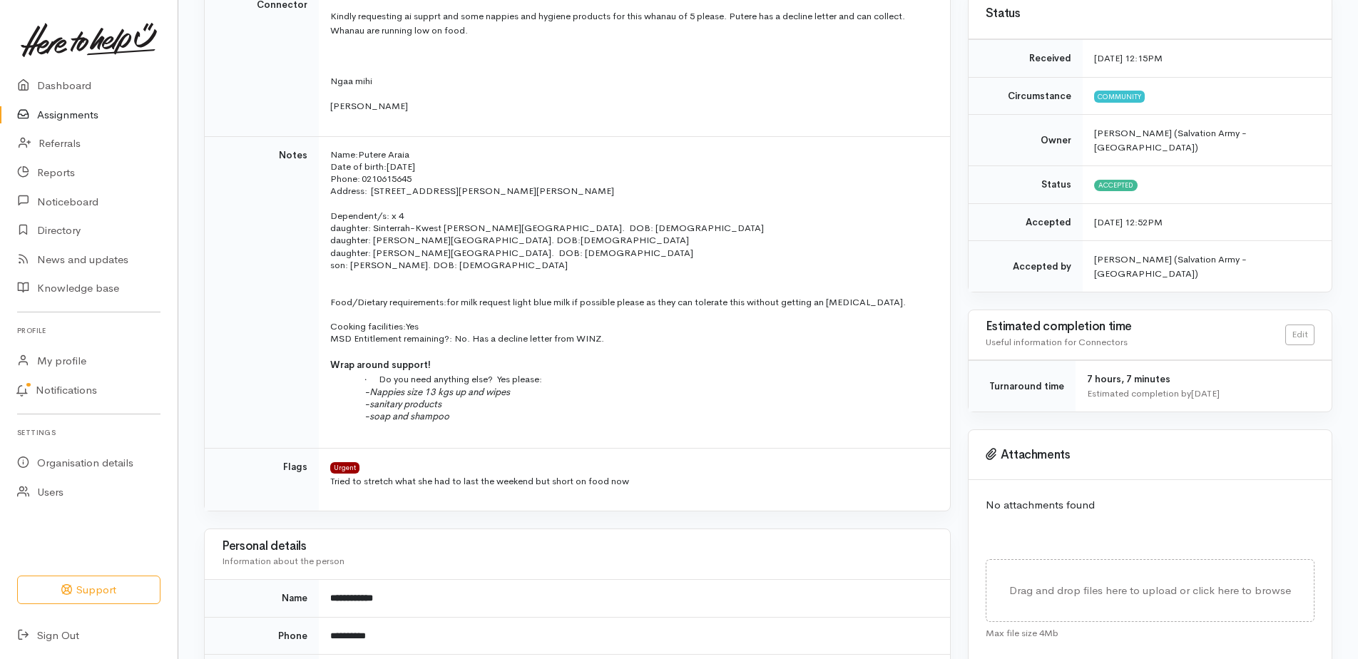
click at [872, 185] on p "Name: [PERSON_NAME] Date of birth: [DEMOGRAPHIC_DATA] Phone:   [PHONE_NUMBER]" at bounding box center [631, 166] width 603 height 37
